Goal: Information Seeking & Learning: Learn about a topic

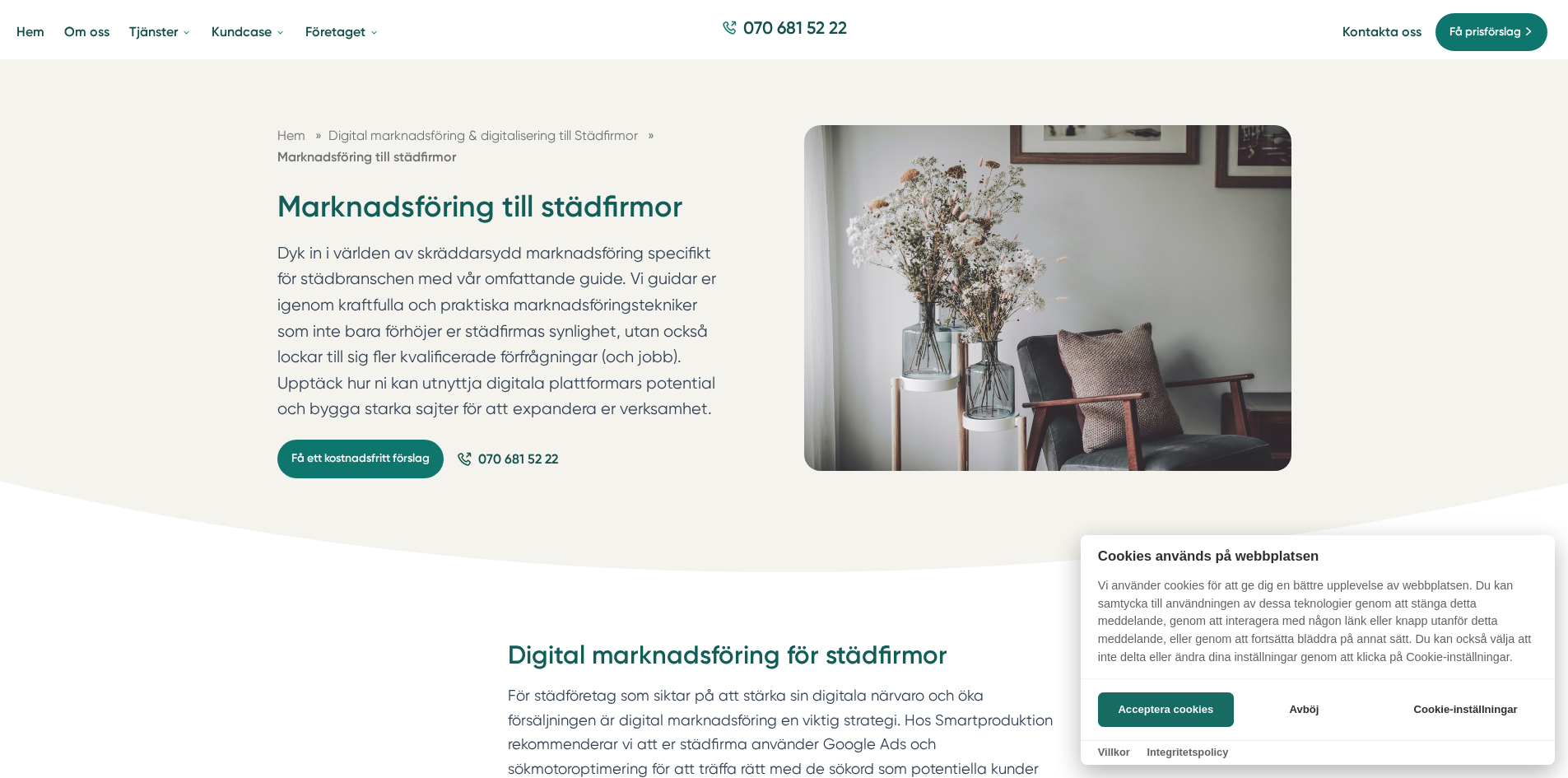
scroll to position [83, 0]
click at [1194, 716] on button "Acceptera cookies" at bounding box center [1167, 710] width 136 height 35
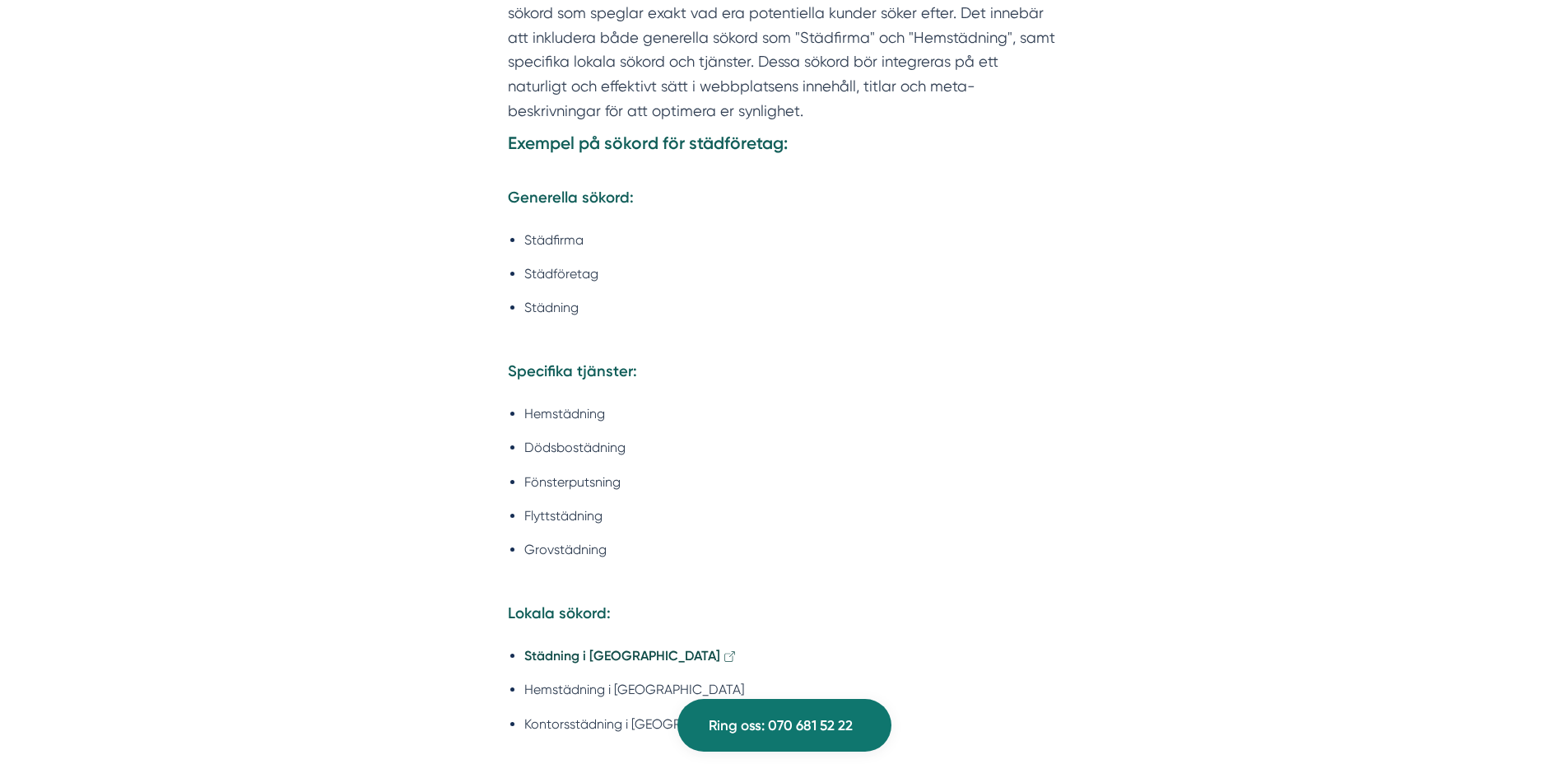
scroll to position [2222, 0]
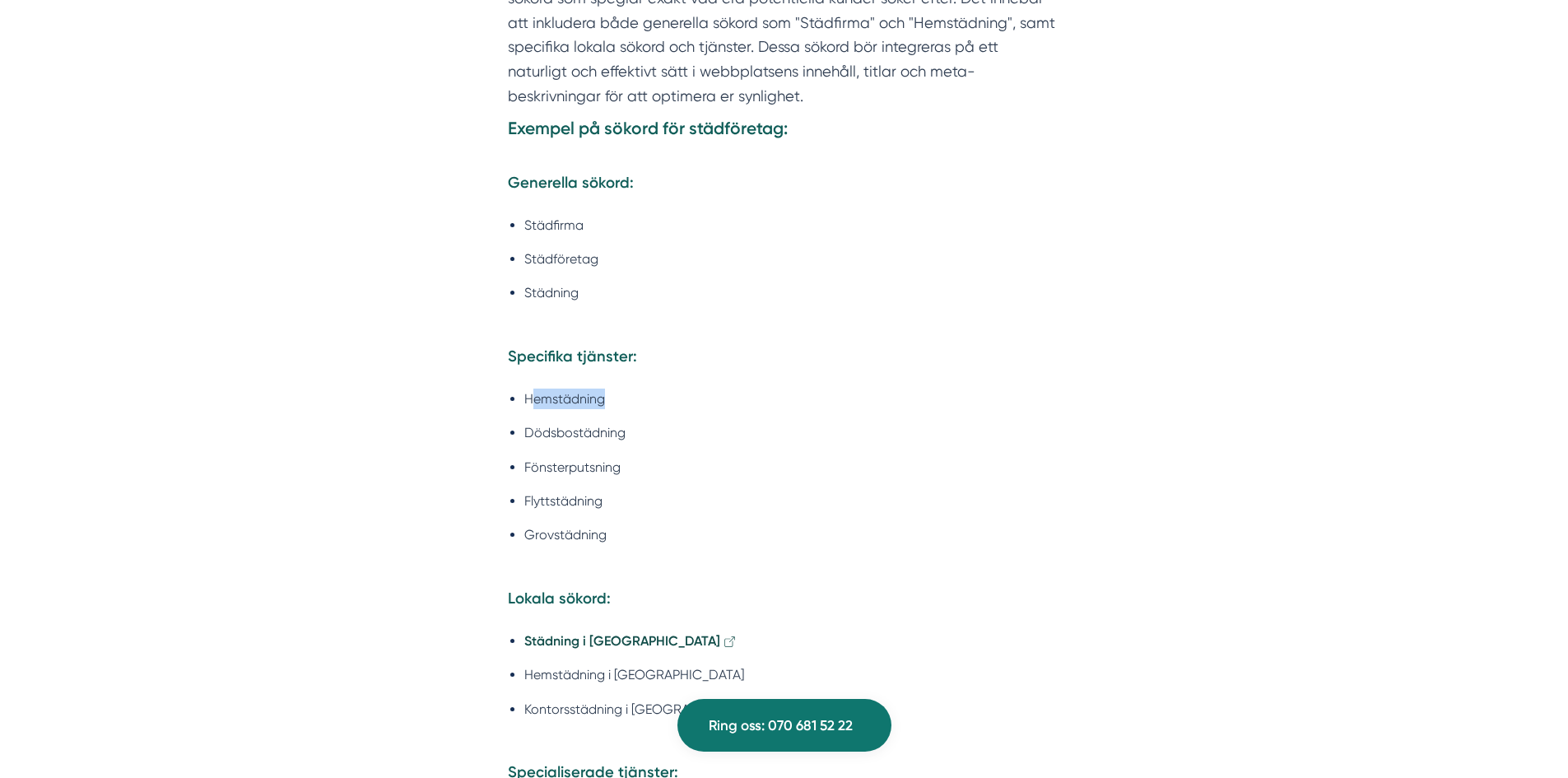
drag, startPoint x: 601, startPoint y: 377, endPoint x: 535, endPoint y: 385, distance: 66.5
click at [535, 389] on li "Hemstädning" at bounding box center [793, 398] width 536 height 20
click at [564, 389] on li "Hemstädning" at bounding box center [793, 398] width 536 height 20
drag, startPoint x: 637, startPoint y: 401, endPoint x: 530, endPoint y: 412, distance: 107.6
click at [529, 422] on li "Dödsbostädning" at bounding box center [793, 432] width 536 height 20
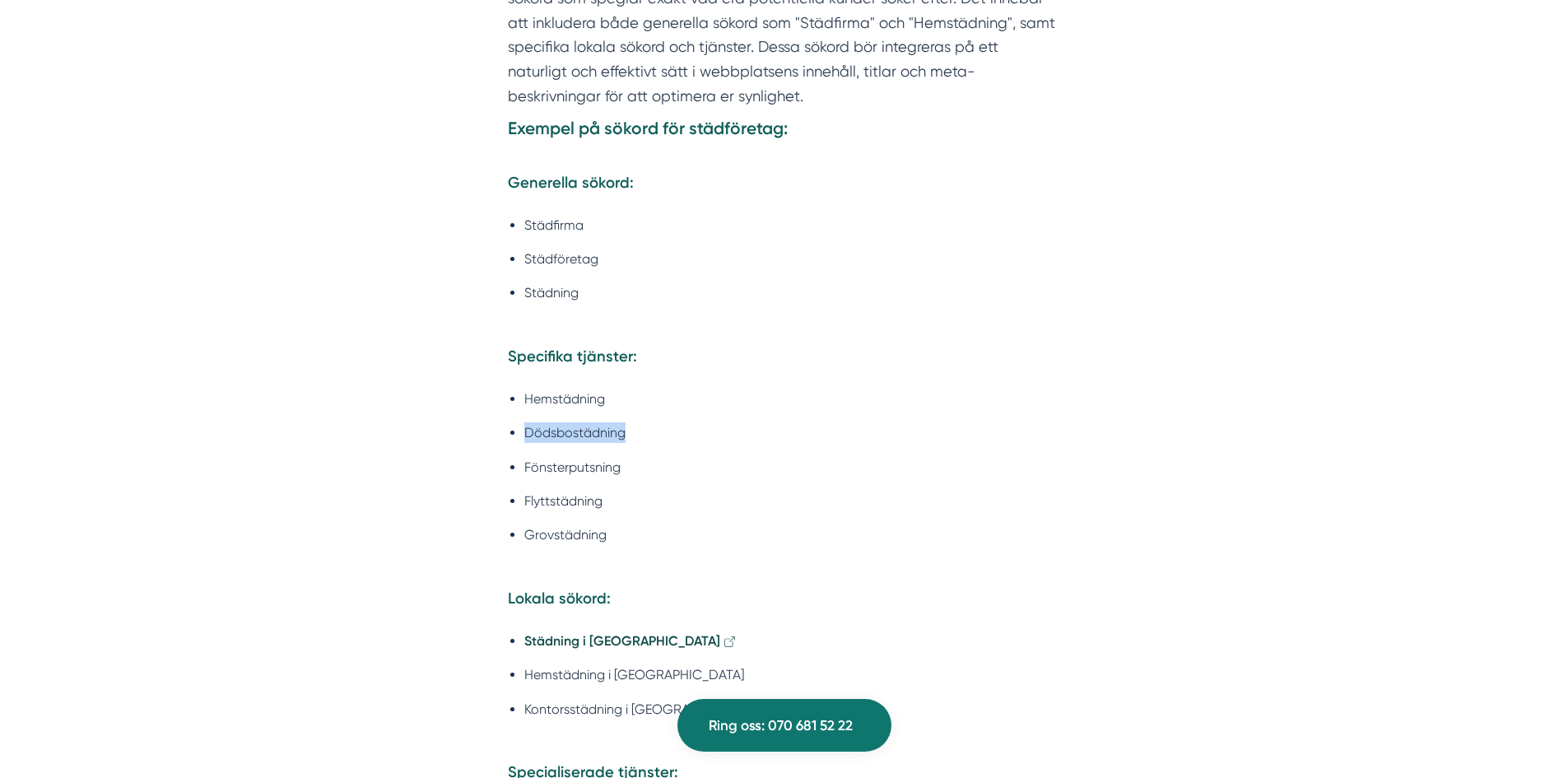
click at [530, 422] on li "Dödsbostädning" at bounding box center [793, 432] width 536 height 20
drag, startPoint x: 648, startPoint y: 409, endPoint x: 534, endPoint y: 413, distance: 114.1
click at [534, 422] on li "Dödsbostädning" at bounding box center [793, 432] width 536 height 20
drag, startPoint x: 534, startPoint y: 413, endPoint x: 633, endPoint y: 409, distance: 99.1
click at [535, 422] on li "Dödsbostädning" at bounding box center [793, 432] width 536 height 20
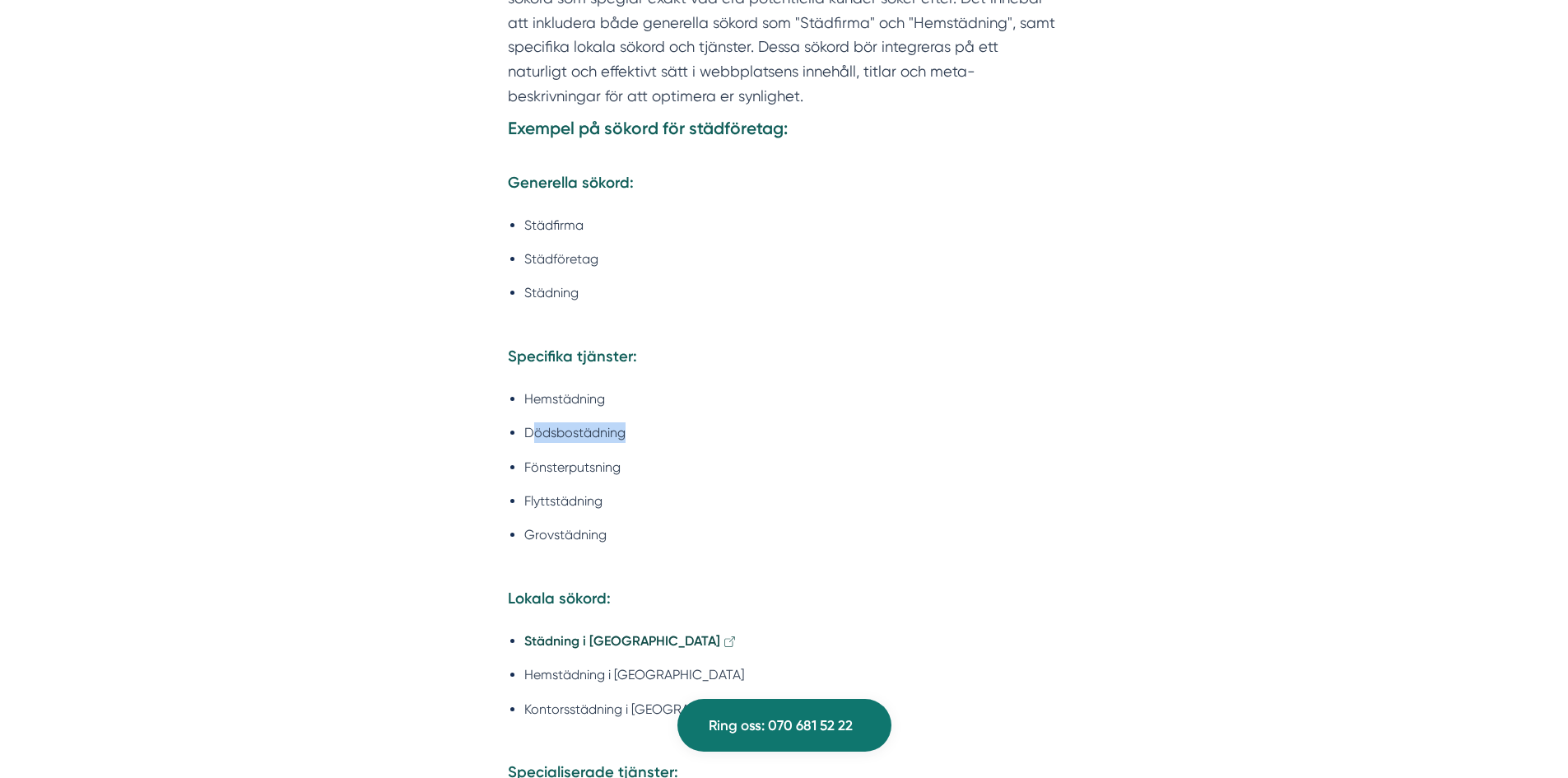
click at [645, 422] on li "Dödsbostädning" at bounding box center [793, 432] width 536 height 20
drag, startPoint x: 629, startPoint y: 441, endPoint x: 517, endPoint y: 451, distance: 112.4
click at [517, 451] on ul "Hemstädning Dödsbostädning Fönsterputsning Flyttstädning Grovstädning" at bounding box center [784, 482] width 554 height 208
click at [545, 457] on li "Fönsterputsning" at bounding box center [793, 466] width 536 height 20
click at [632, 457] on li "Fönsterputsning" at bounding box center [793, 466] width 536 height 20
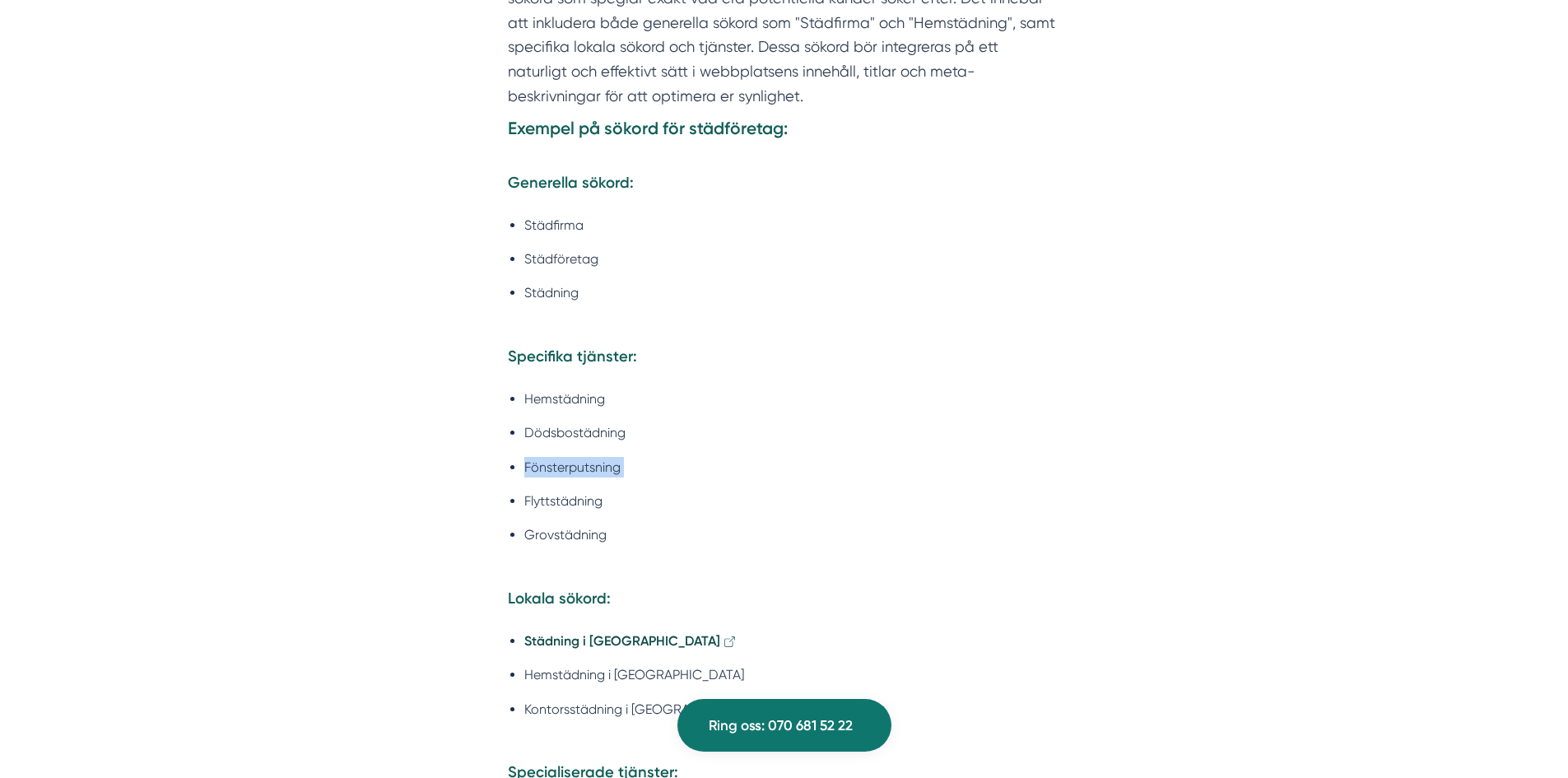
drag, startPoint x: 632, startPoint y: 443, endPoint x: 544, endPoint y: 449, distance: 88.2
click at [542, 457] on li "Fönsterputsning" at bounding box center [793, 466] width 536 height 20
drag, startPoint x: 549, startPoint y: 448, endPoint x: 588, endPoint y: 449, distance: 39.0
click at [551, 457] on li "Fönsterputsning" at bounding box center [793, 466] width 536 height 20
click at [643, 457] on li "Fönsterputsning" at bounding box center [793, 466] width 536 height 20
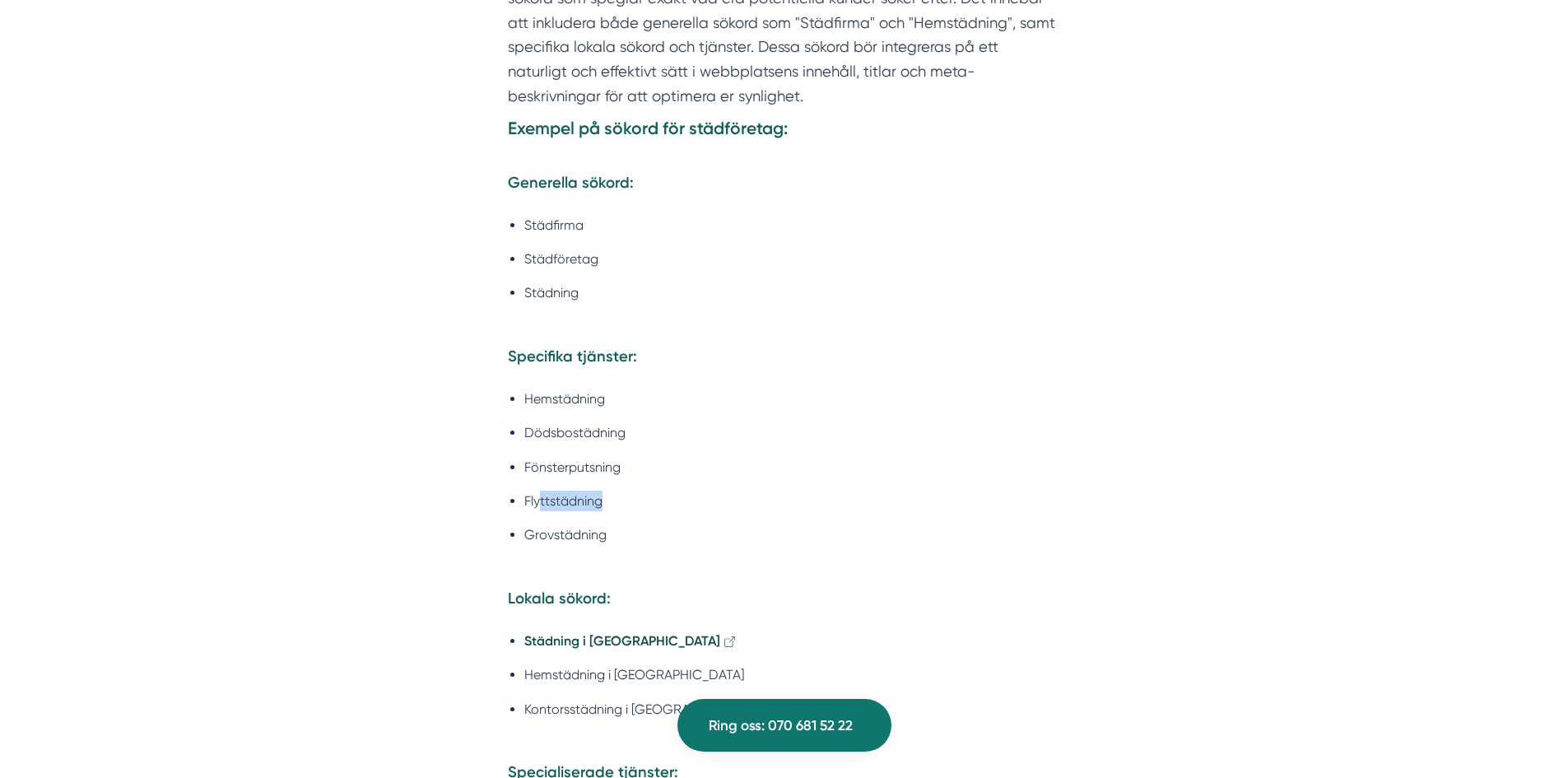
drag, startPoint x: 558, startPoint y: 483, endPoint x: 539, endPoint y: 484, distance: 19.0
click at [540, 490] on li "Flyttstädning" at bounding box center [793, 500] width 536 height 20
click at [539, 490] on li "Flyttstädning" at bounding box center [793, 500] width 536 height 20
drag, startPoint x: 606, startPoint y: 509, endPoint x: 532, endPoint y: 513, distance: 74.1
click at [532, 525] on li "Grovstädning" at bounding box center [793, 546] width 536 height 42
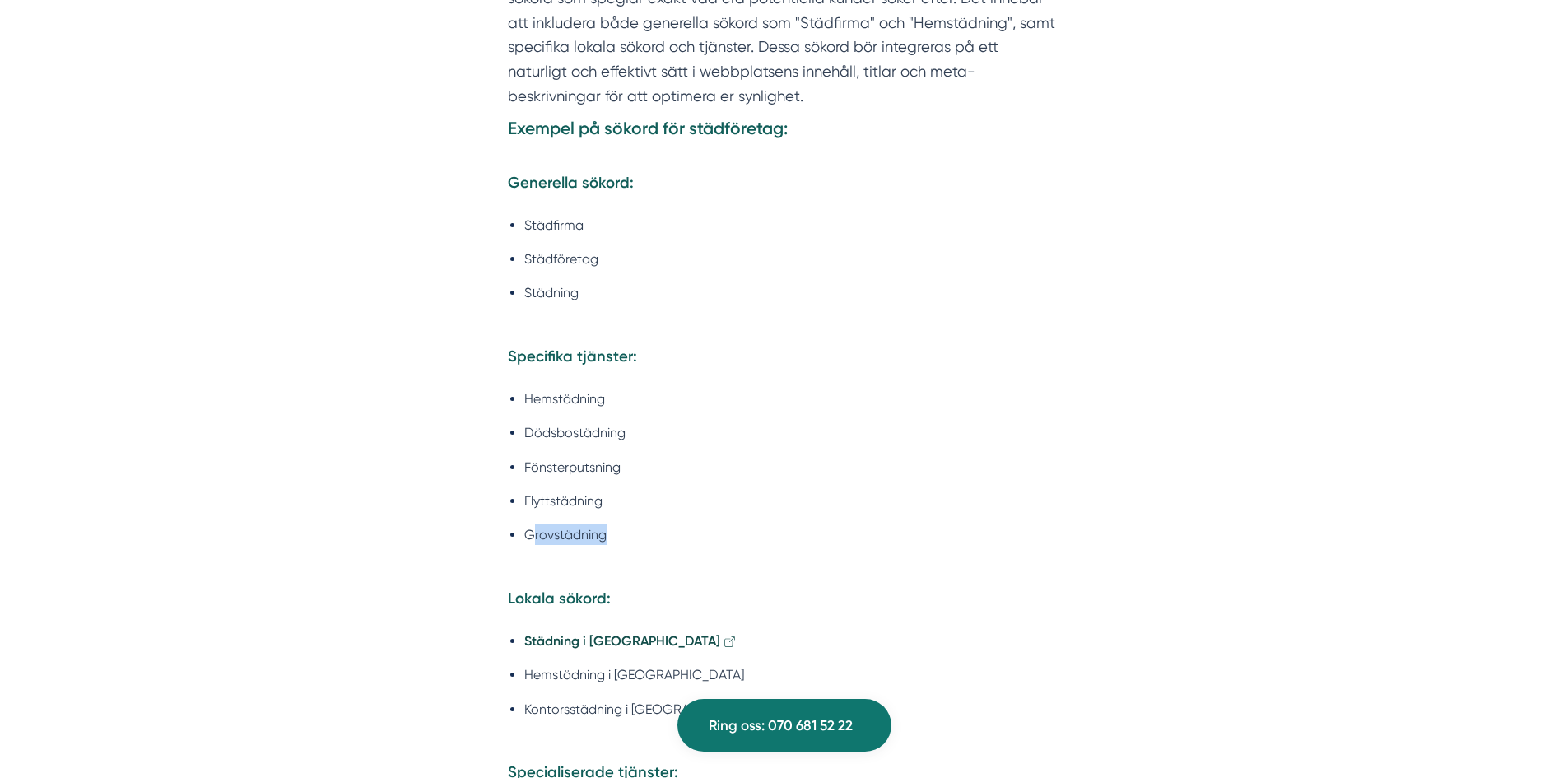
click at [535, 525] on li "Grovstädning" at bounding box center [793, 546] width 536 height 42
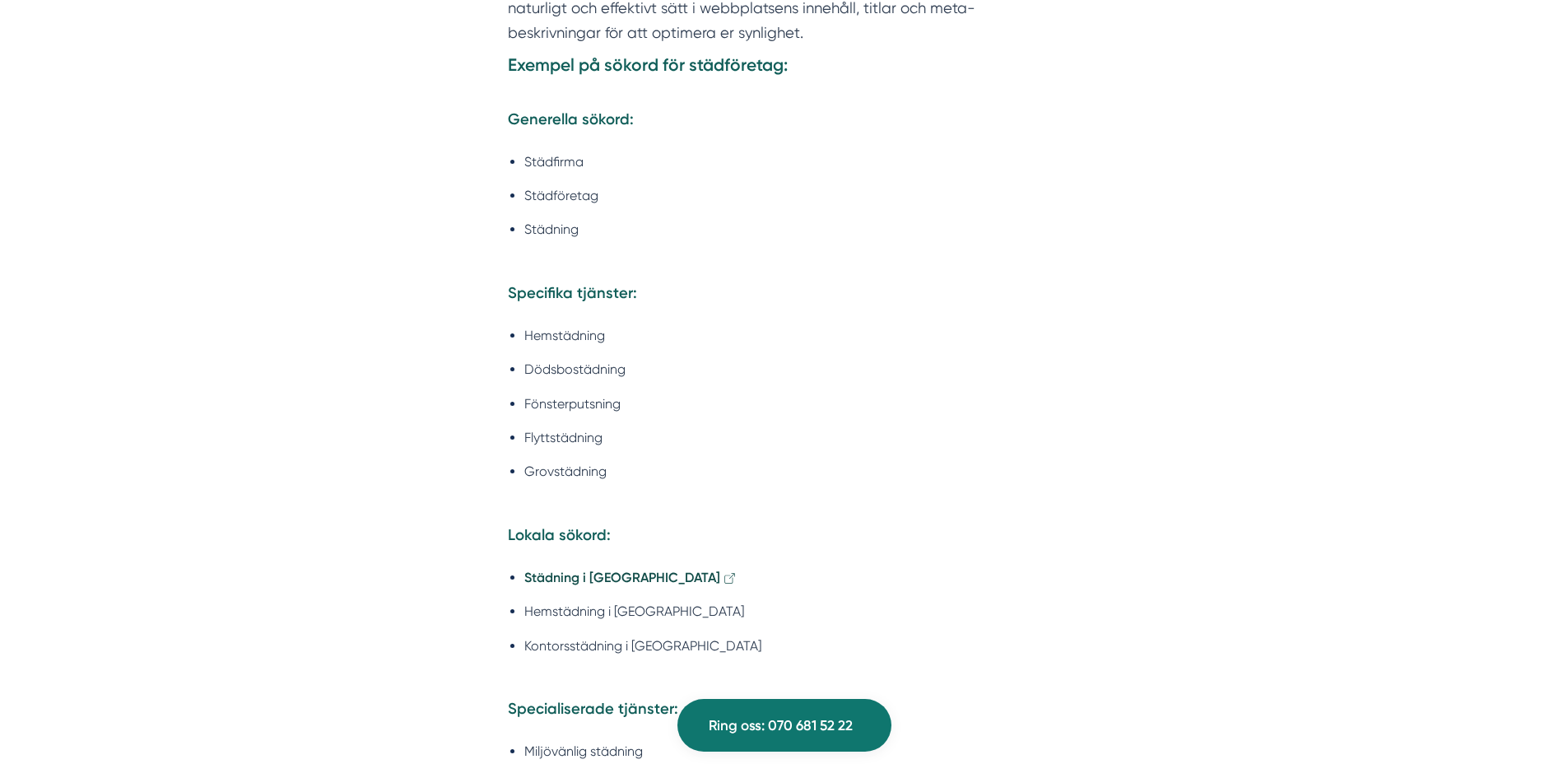
scroll to position [2387, 0]
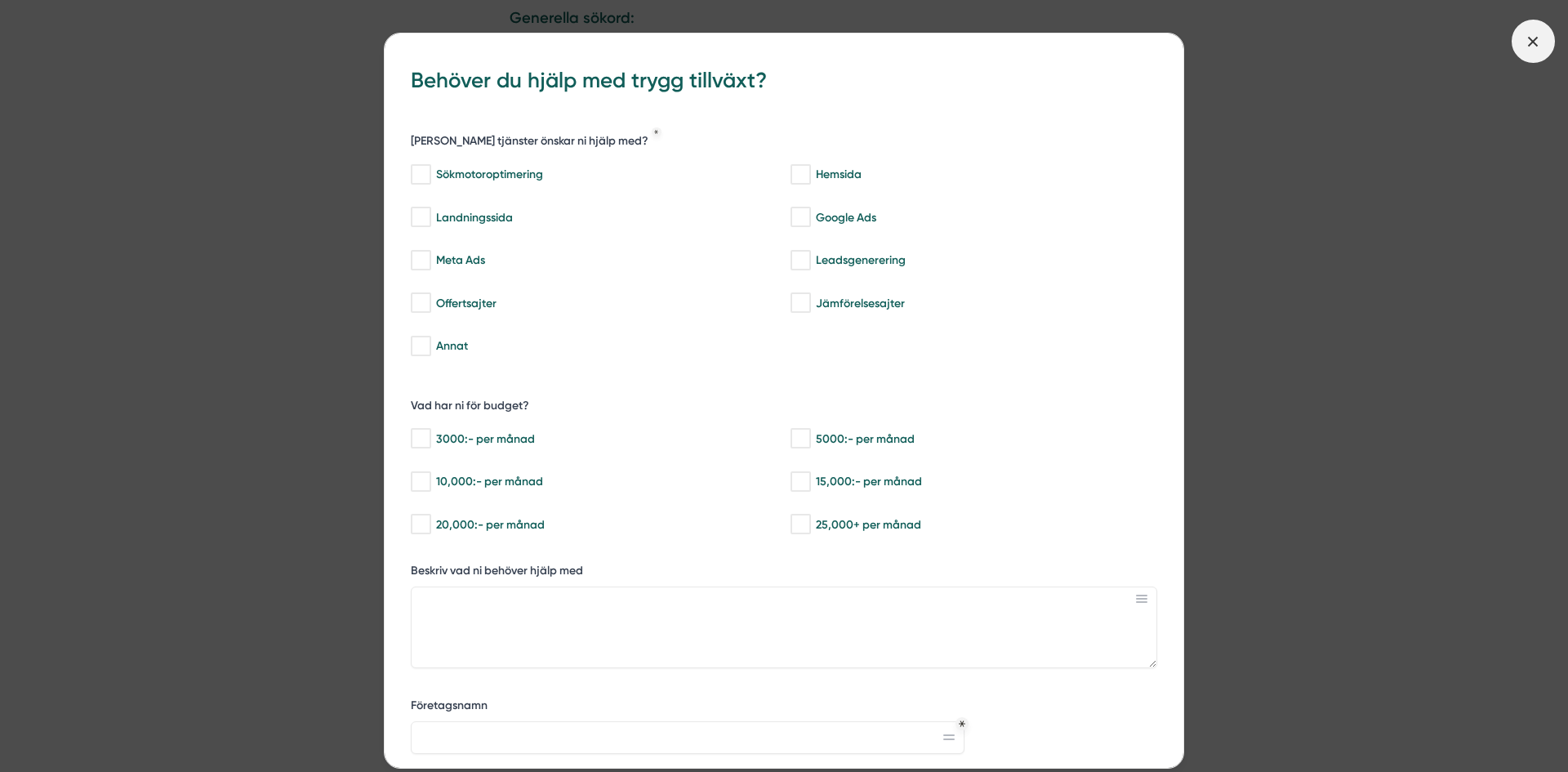
click at [1518, 44] on span at bounding box center [1533, 41] width 43 height 43
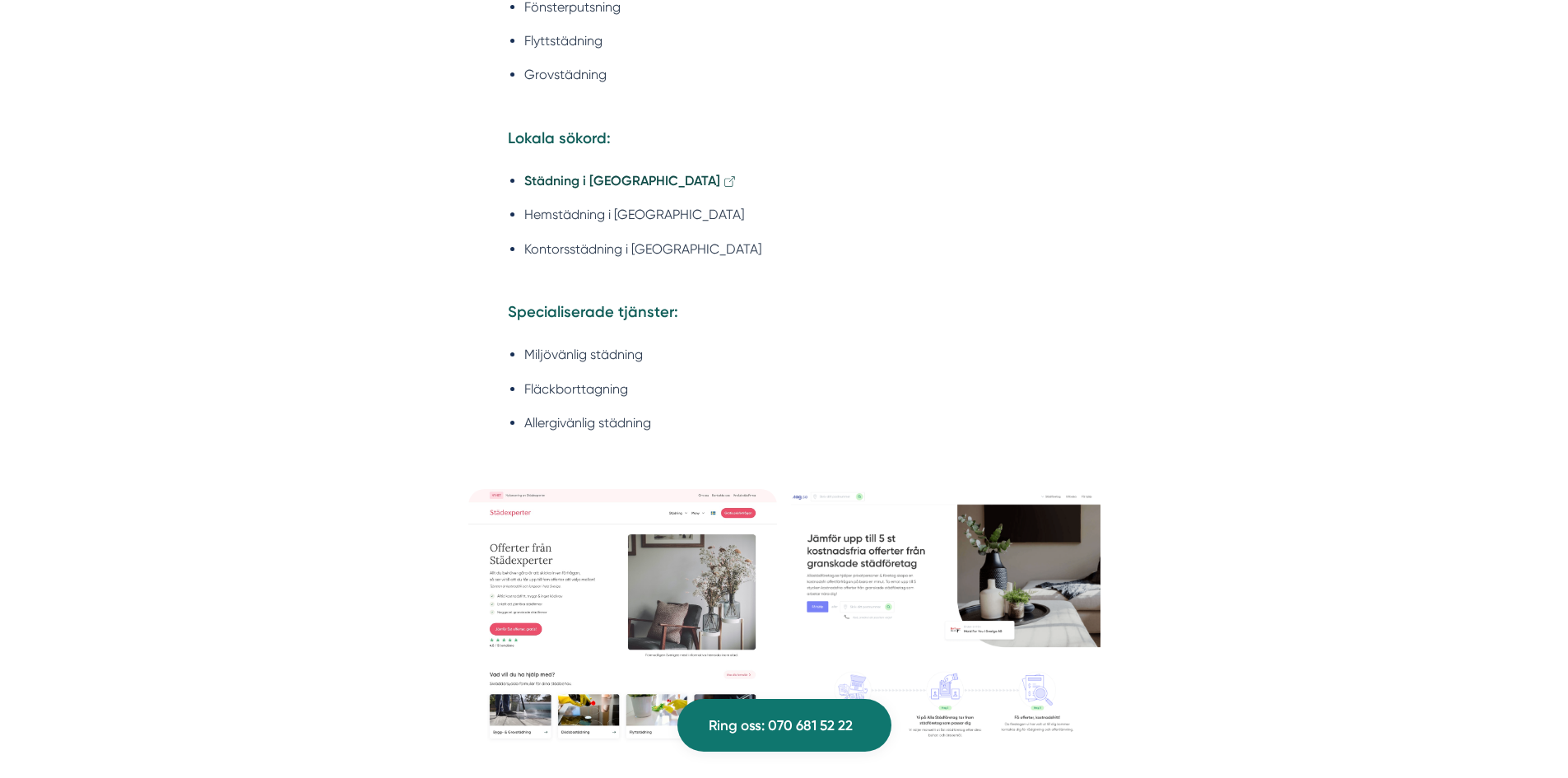
scroll to position [2633, 0]
